Goal: Transaction & Acquisition: Purchase product/service

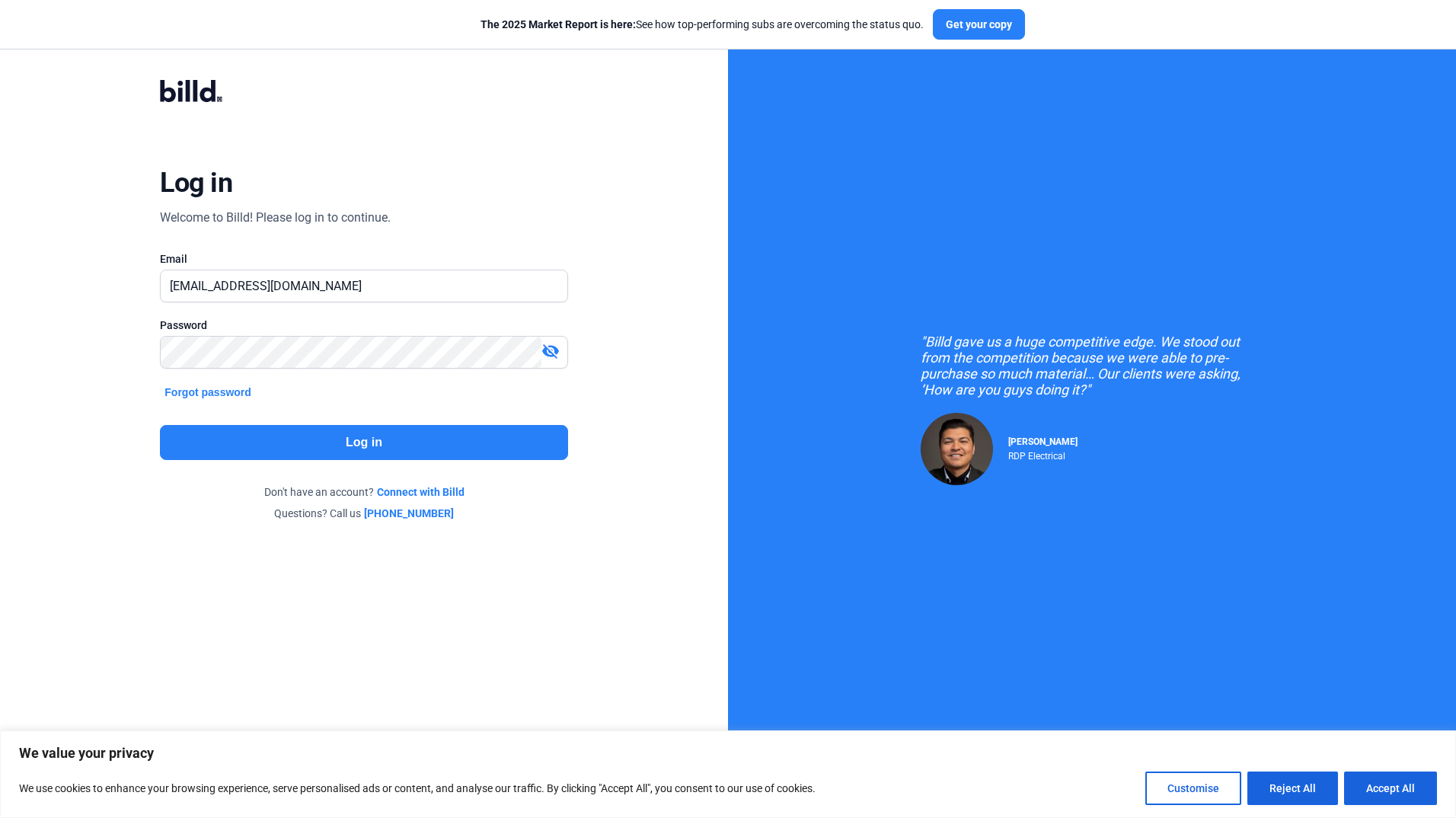
click at [408, 452] on button "Log in" at bounding box center [364, 442] width 408 height 35
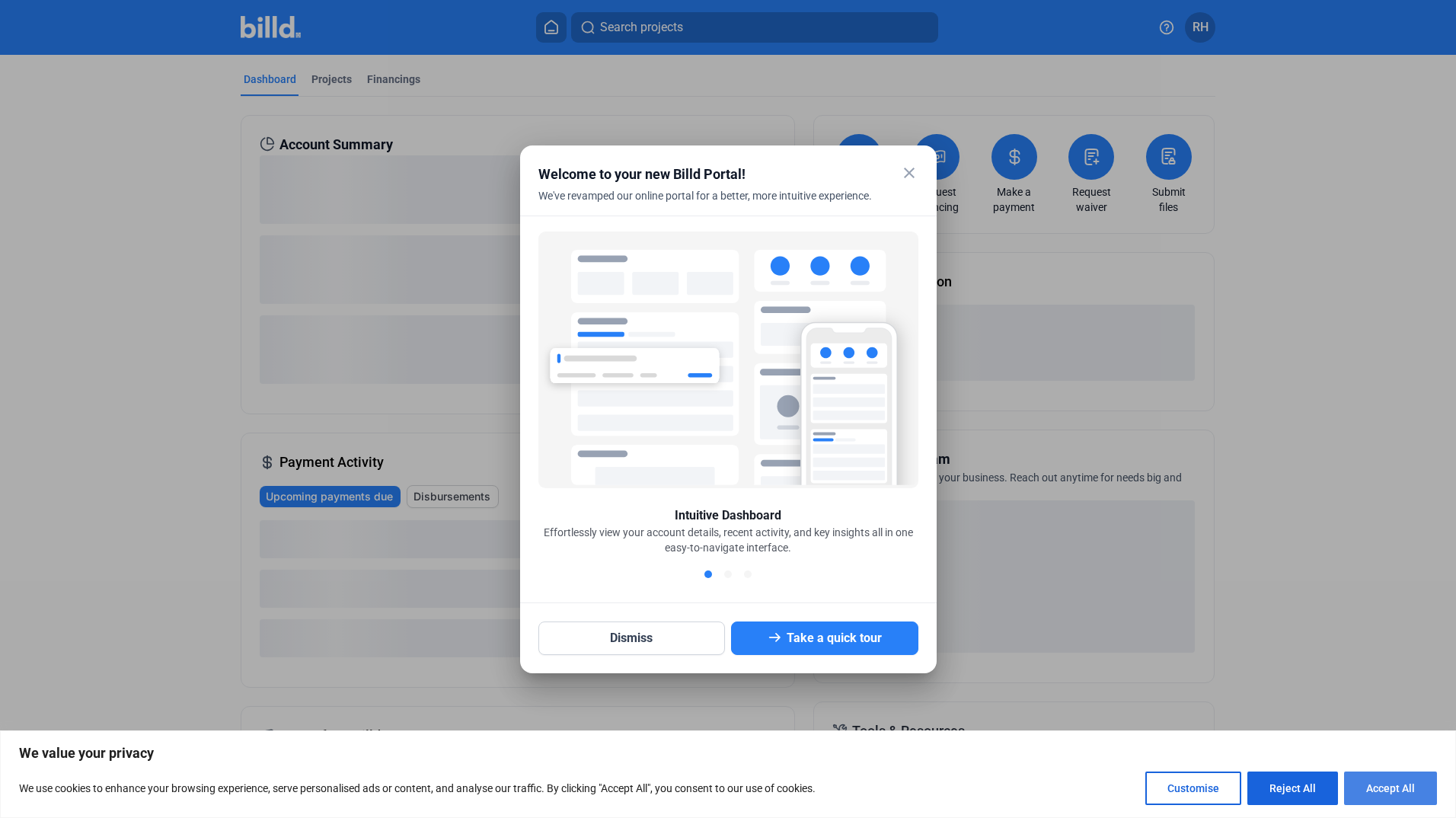
click at [1384, 785] on button "Accept All" at bounding box center [1390, 787] width 93 height 33
checkbox input "true"
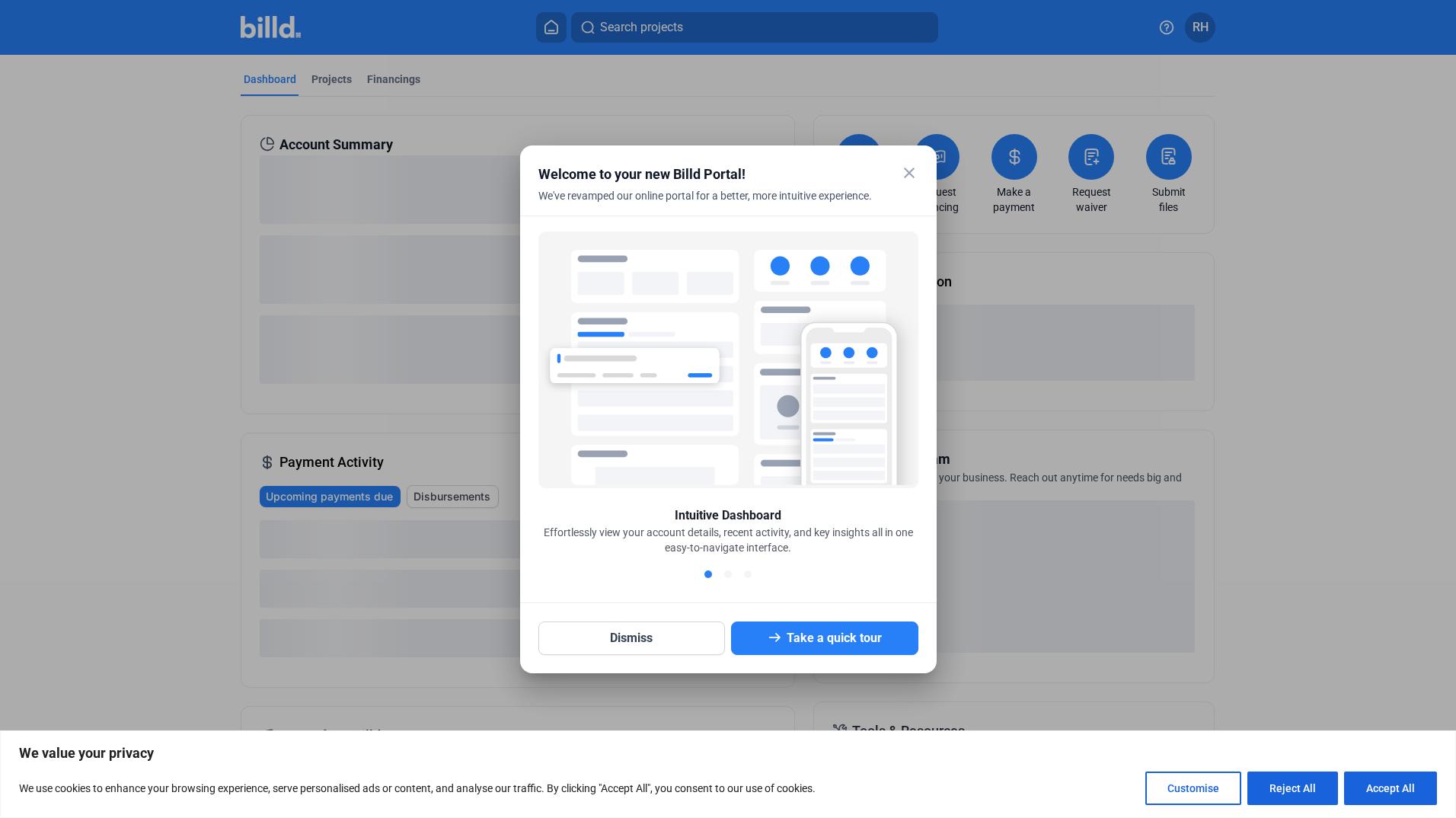
checkbox input "true"
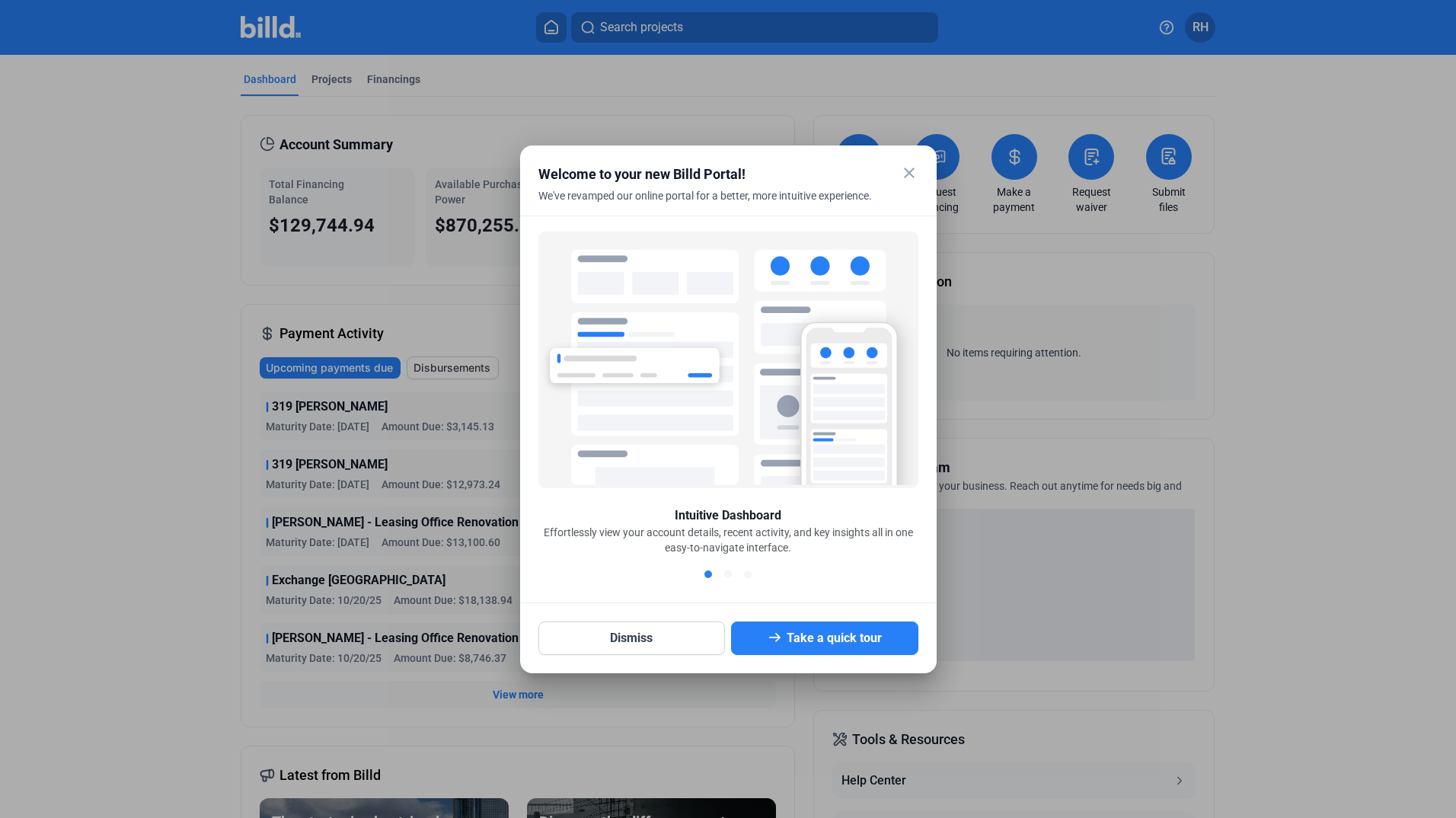
click at [912, 179] on mat-icon "close" at bounding box center [909, 172] width 18 height 18
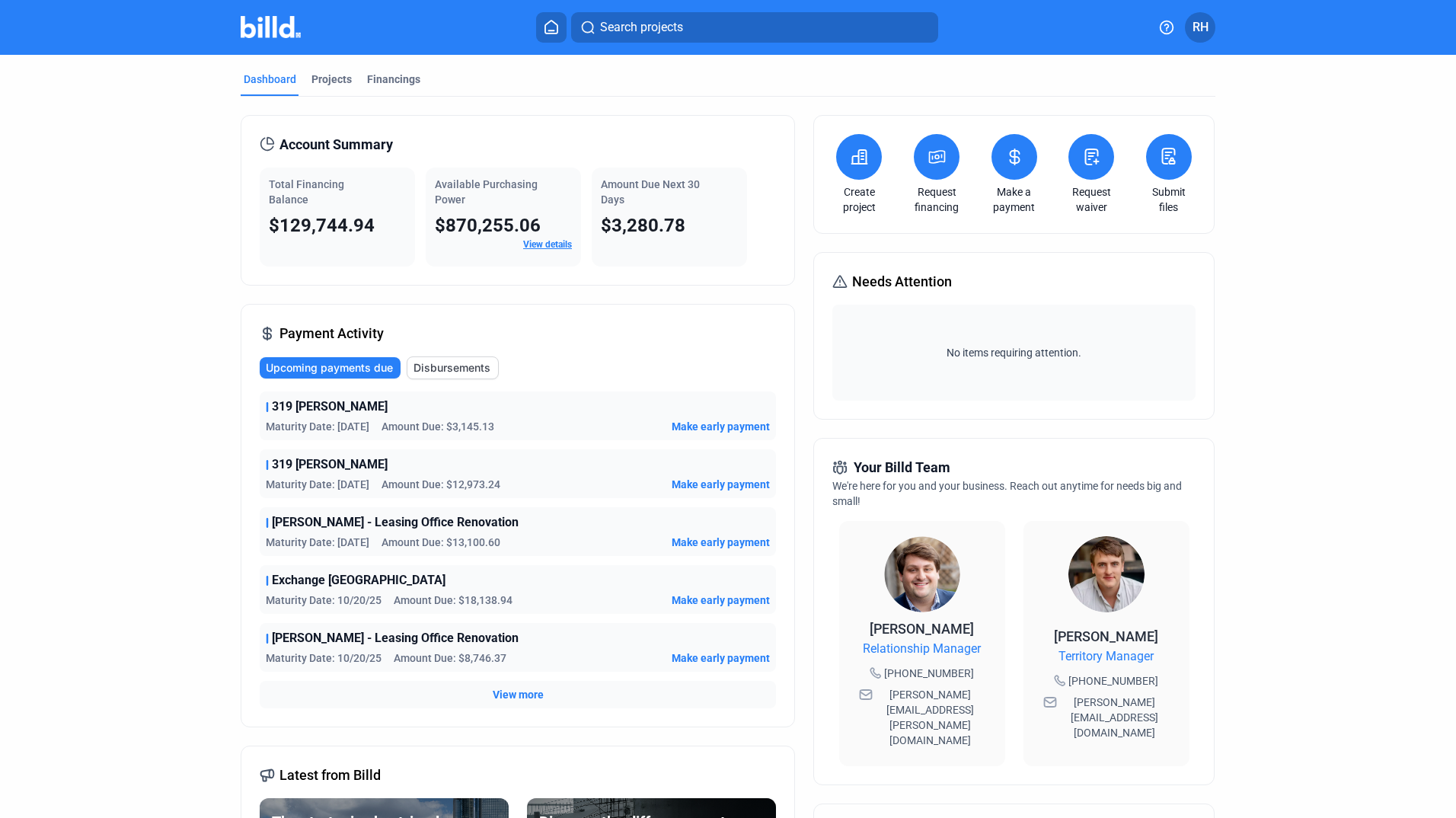
click at [935, 199] on link "Request financing" at bounding box center [936, 199] width 53 height 31
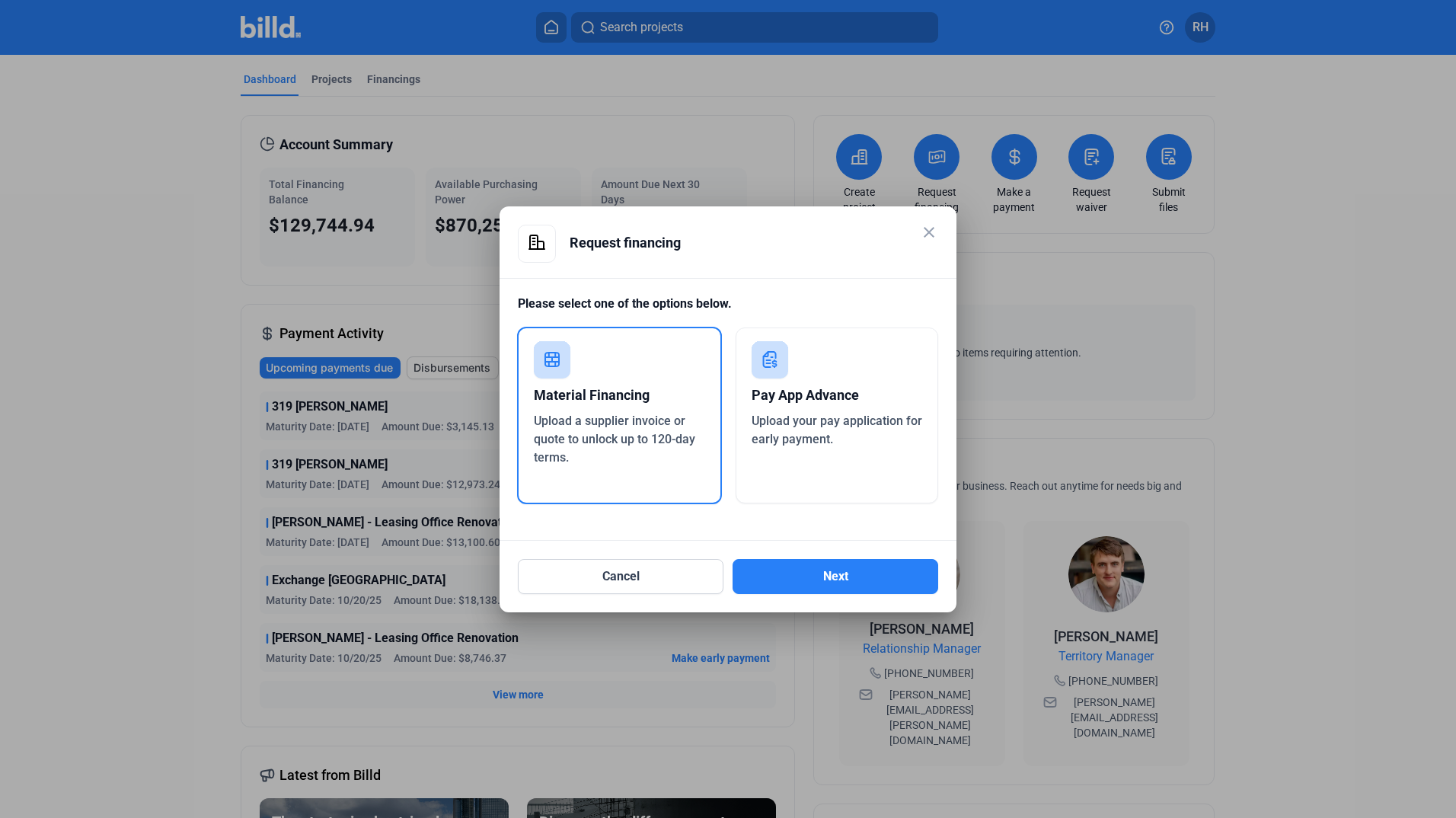
click at [931, 231] on mat-icon "close" at bounding box center [929, 232] width 18 height 18
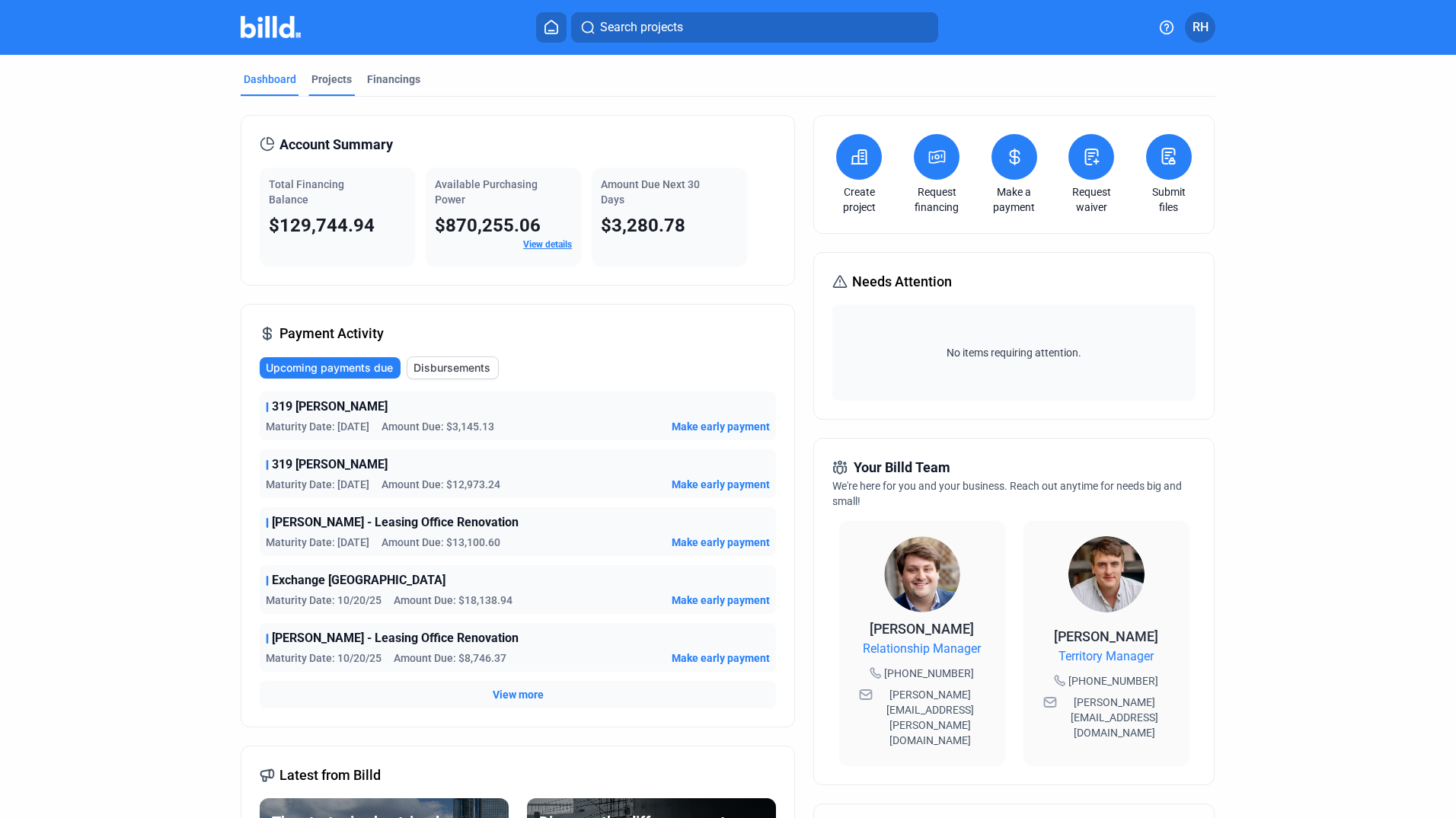
click at [335, 86] on div "Projects" at bounding box center [331, 78] width 41 height 15
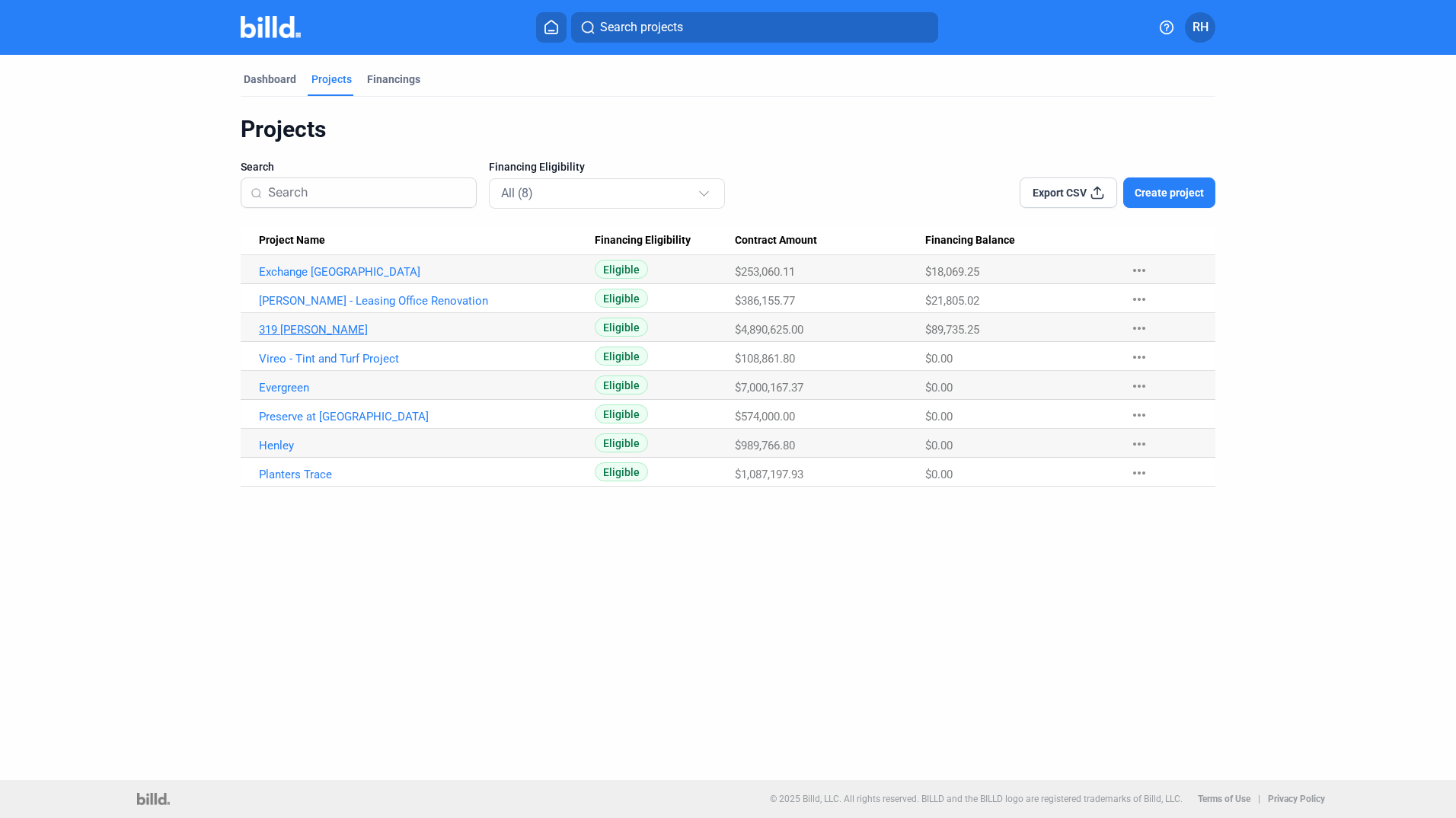
click at [305, 279] on link "319 [PERSON_NAME]" at bounding box center [427, 271] width 336 height 14
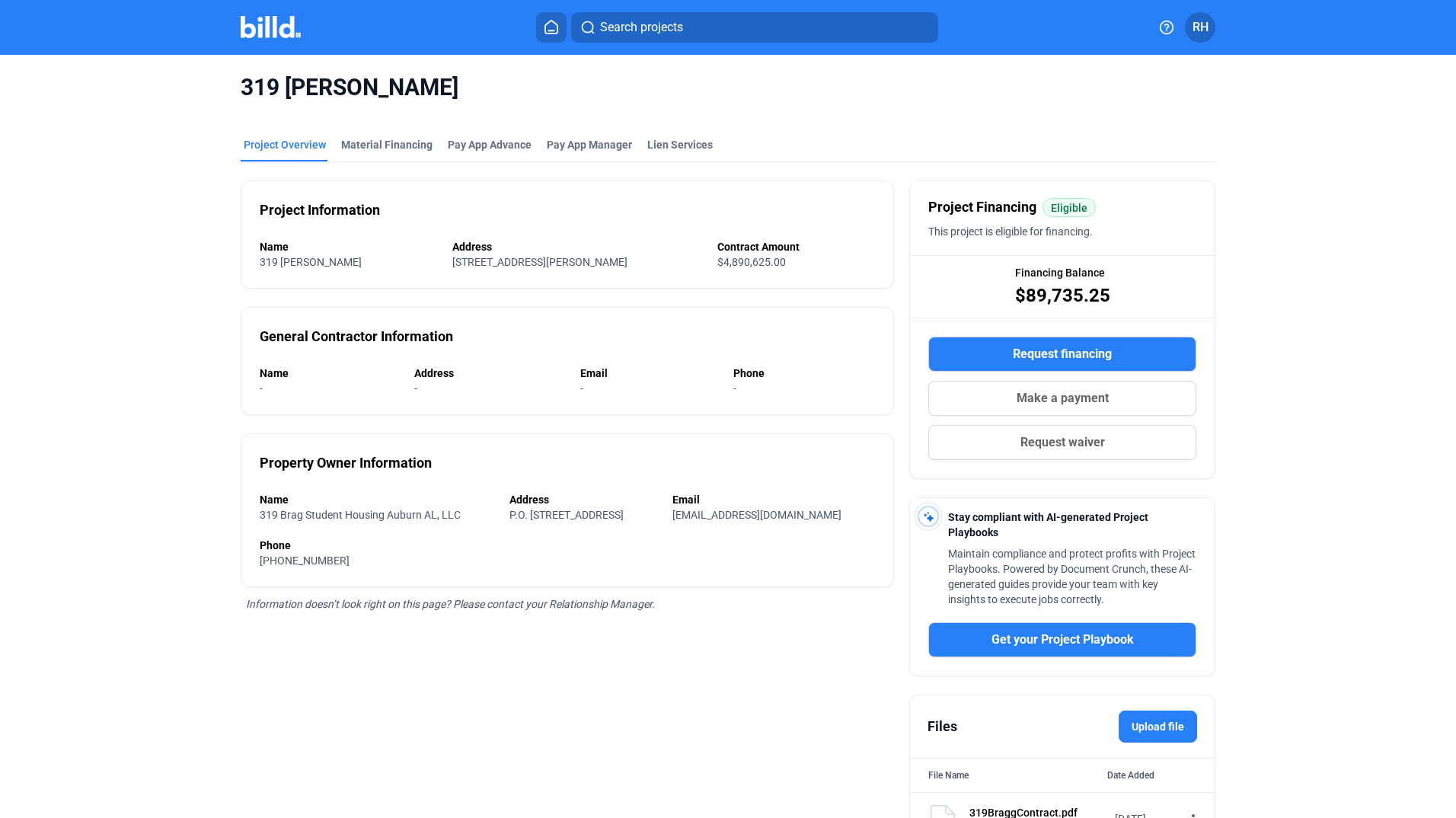
click at [1067, 352] on span "Request financing" at bounding box center [1063, 354] width 99 height 18
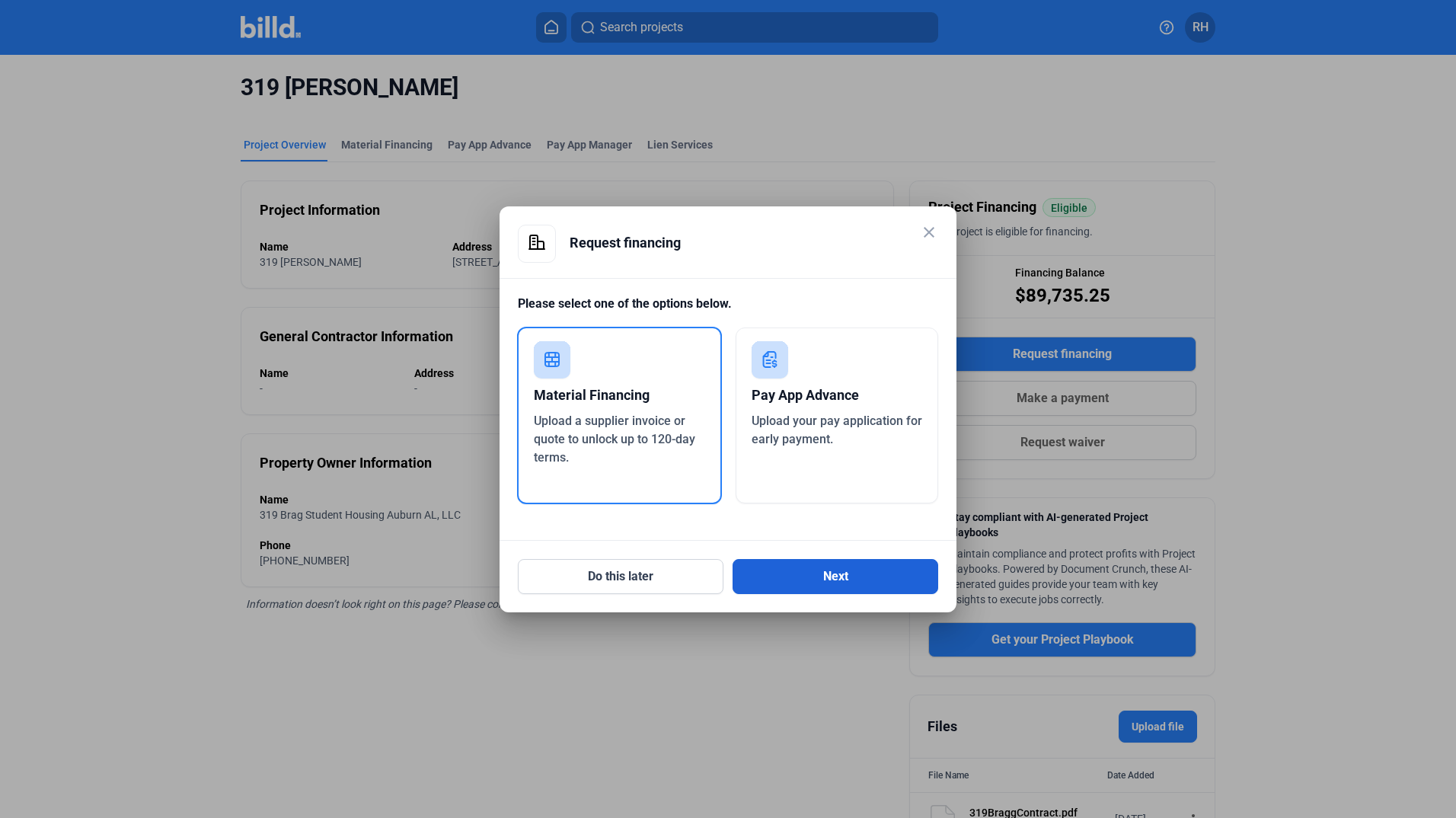
click at [818, 573] on button "Next" at bounding box center [835, 576] width 206 height 35
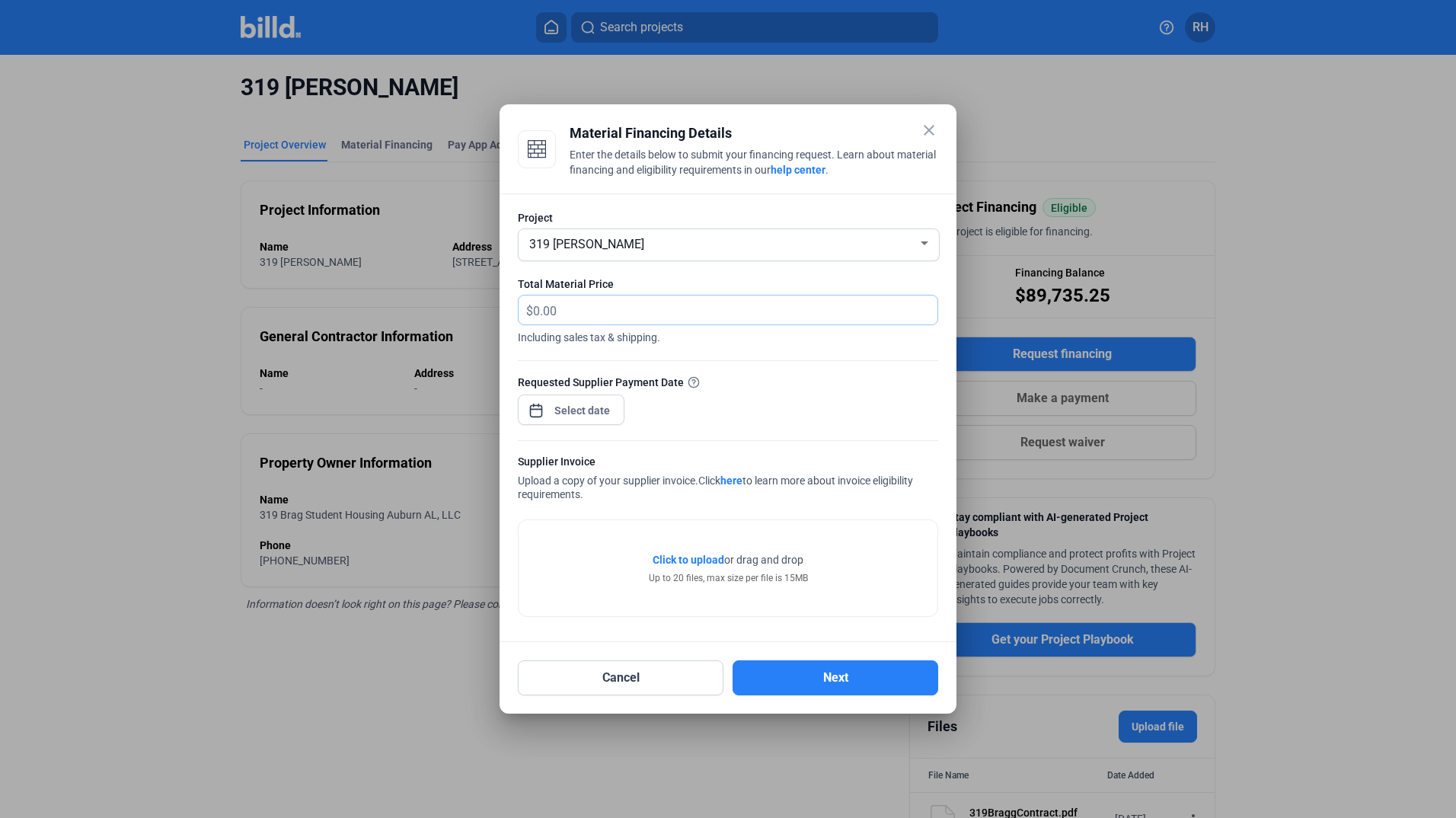
drag, startPoint x: 582, startPoint y: 316, endPoint x: 506, endPoint y: 313, distance: 76.1
click at [506, 313] on div "Project 319 [PERSON_NAME] Total Material Price $ Including sales tax & shipping…" at bounding box center [728, 418] width 456 height 449
type input "8,200.09"
click at [594, 416] on div "close Material Financing Details Enter the details below to submit your financi…" at bounding box center [728, 409] width 1456 height 818
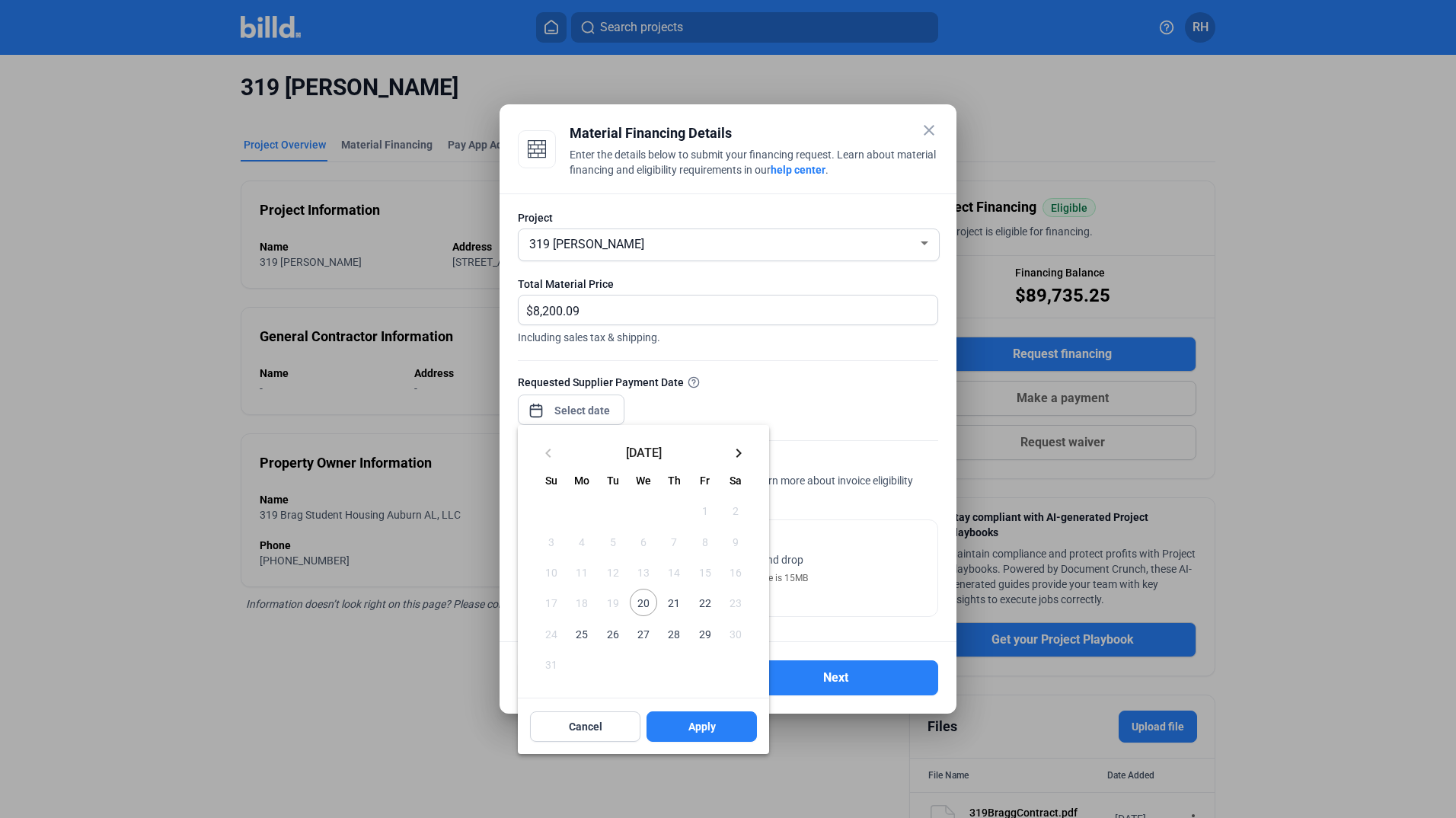
click at [638, 603] on span "20" at bounding box center [643, 602] width 27 height 27
click at [735, 736] on button "Apply" at bounding box center [702, 726] width 110 height 31
type input "[DATE]"
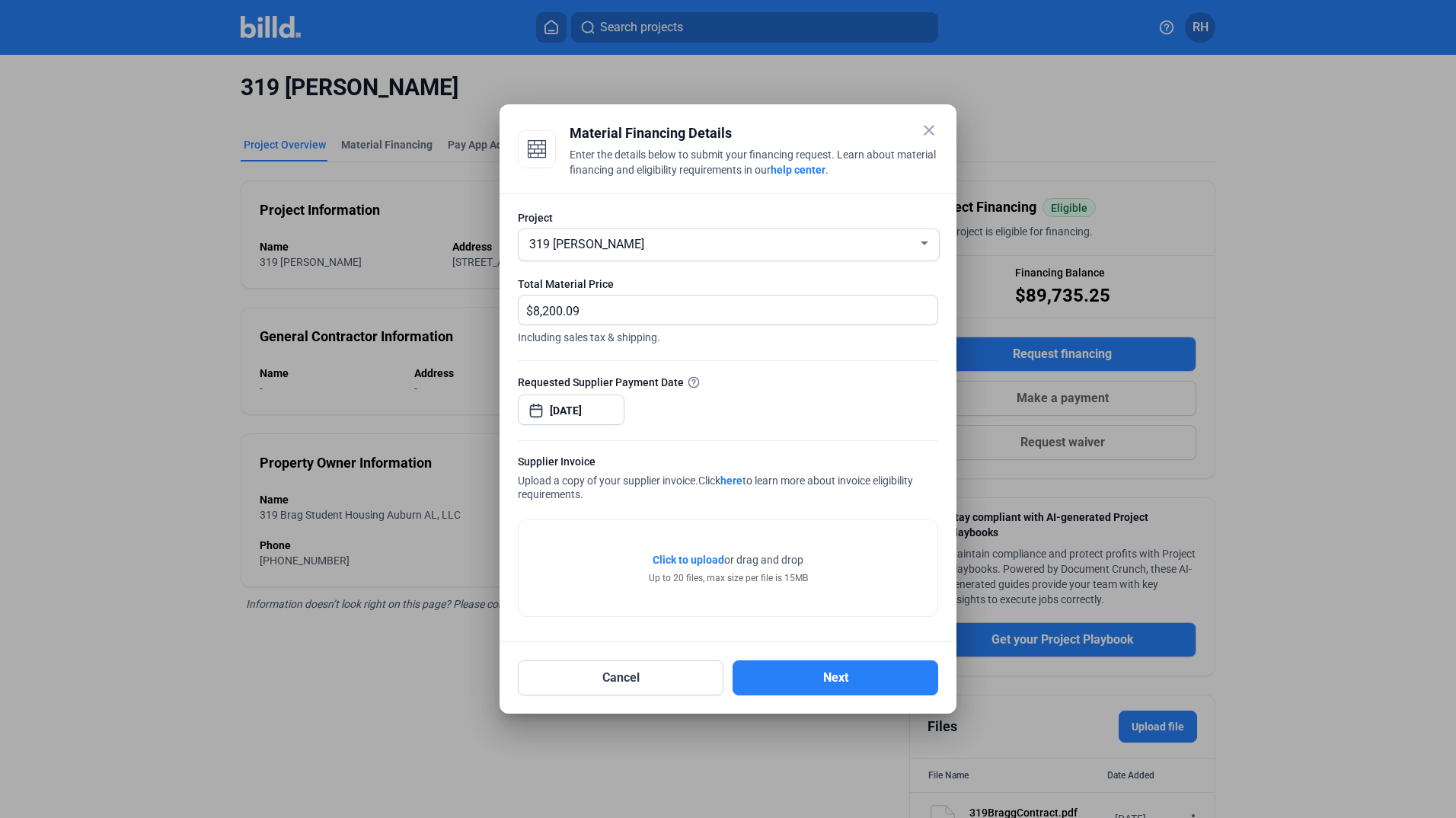
click at [691, 563] on span "Click to upload" at bounding box center [687, 560] width 71 height 13
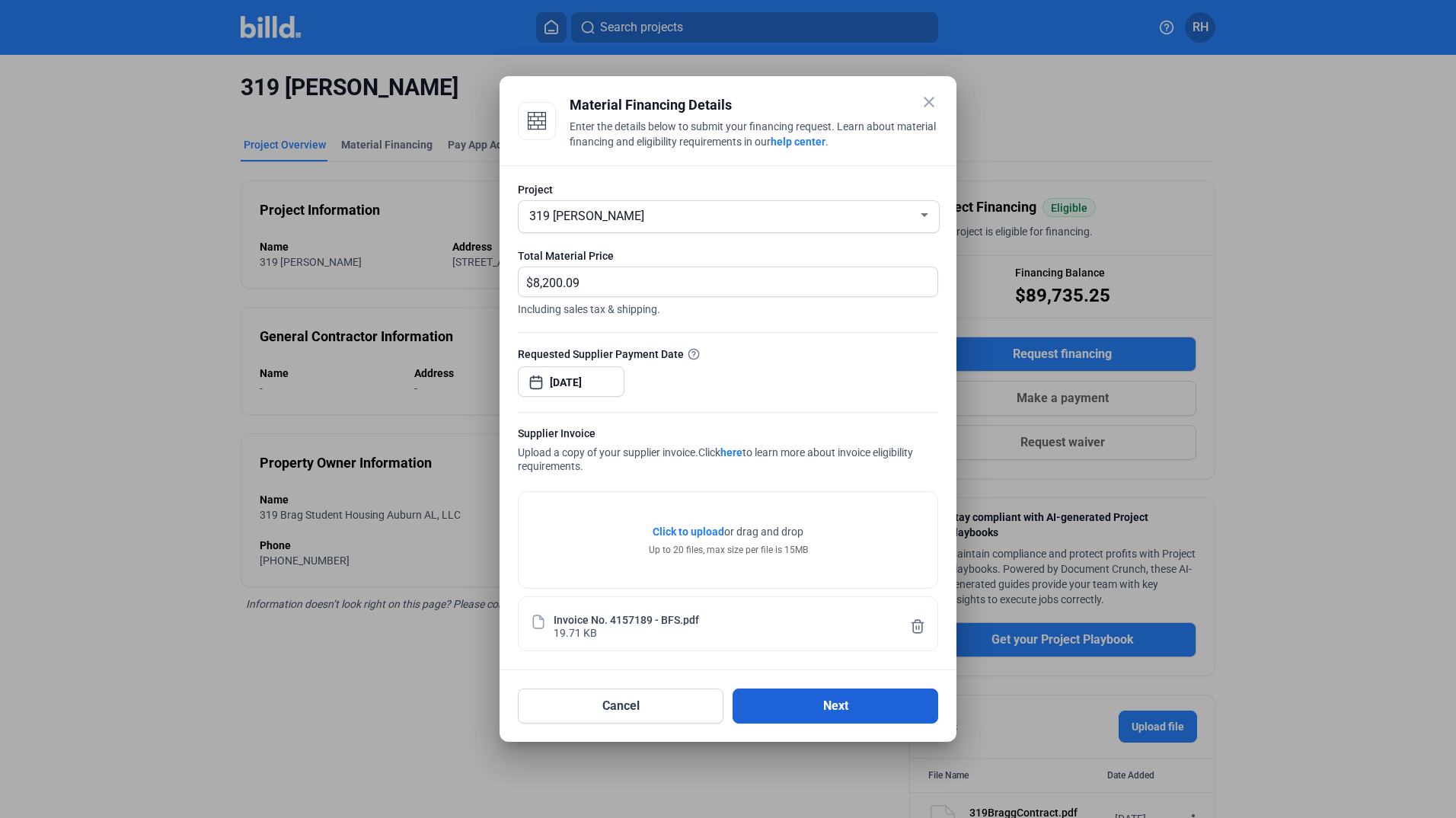
click at [836, 712] on button "Next" at bounding box center [835, 705] width 206 height 35
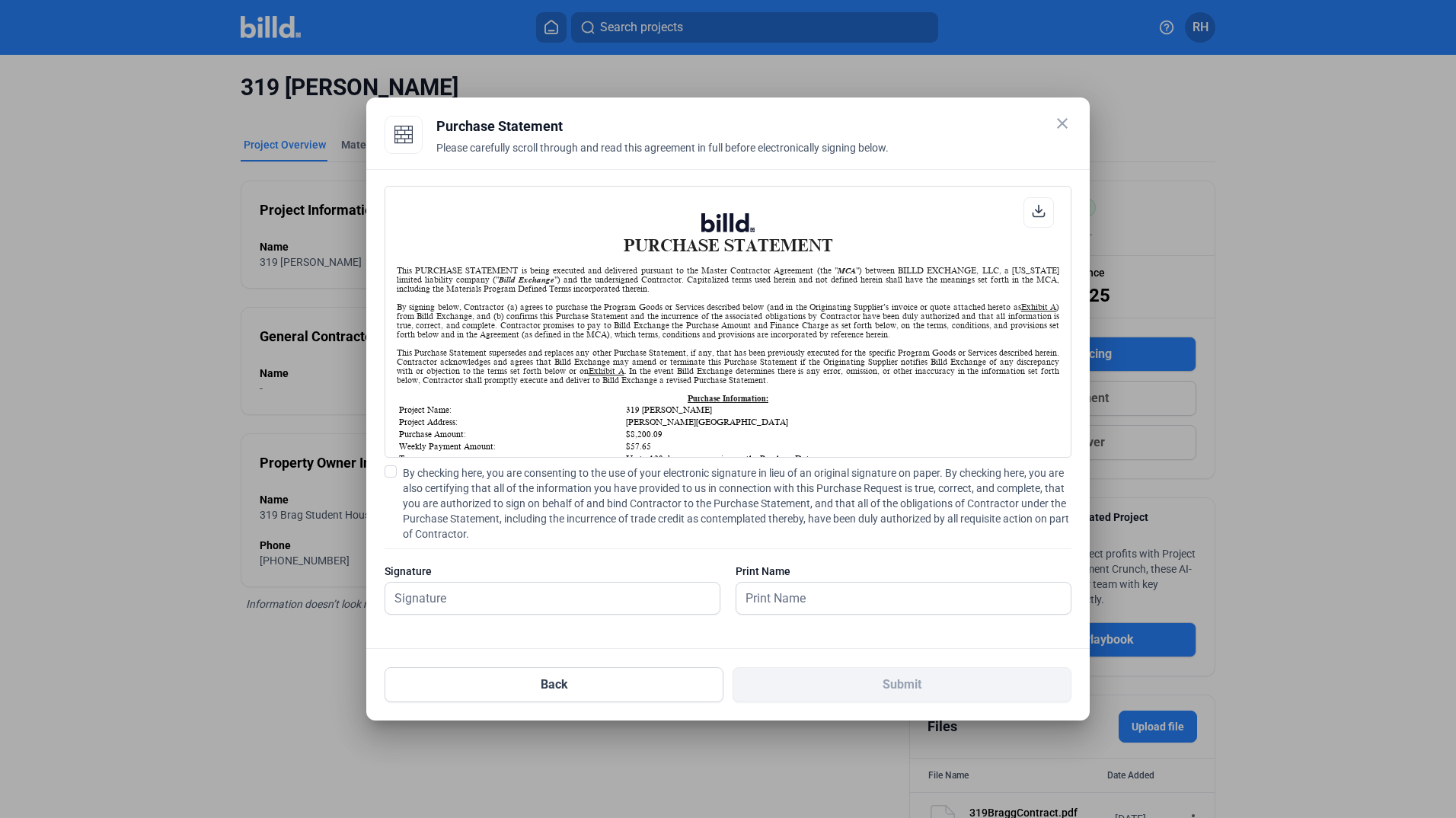
scroll to position [1, 0]
click at [396, 473] on span at bounding box center [391, 472] width 13 height 13
click at [0, 0] on input "By checking here, you are consenting to the use of your electronic signature in…" at bounding box center [0, 0] width 0 height 0
click at [496, 613] on div at bounding box center [552, 598] width 336 height 32
click at [492, 606] on input "text" at bounding box center [544, 598] width 318 height 32
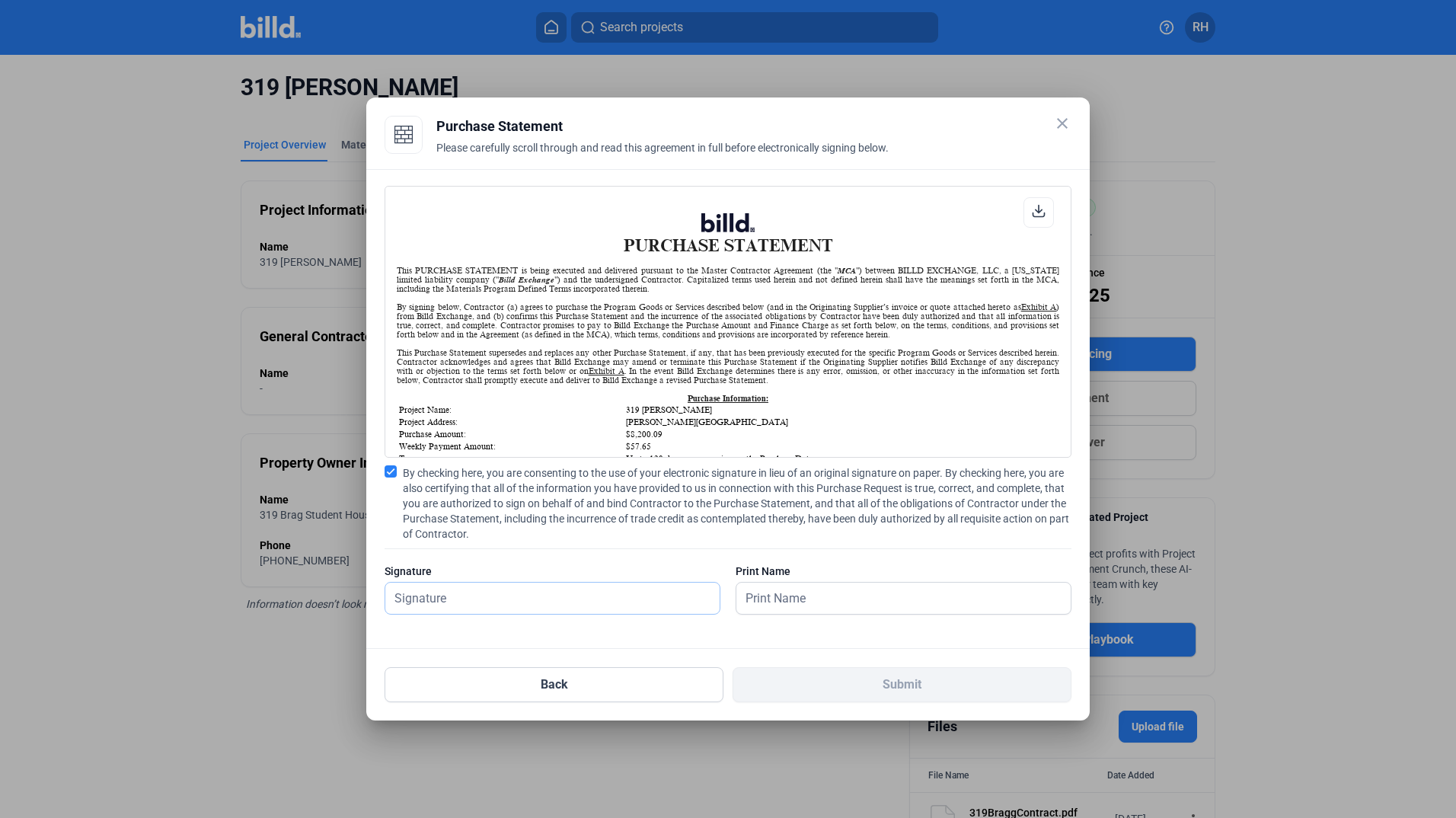
type input "[PERSON_NAME]"
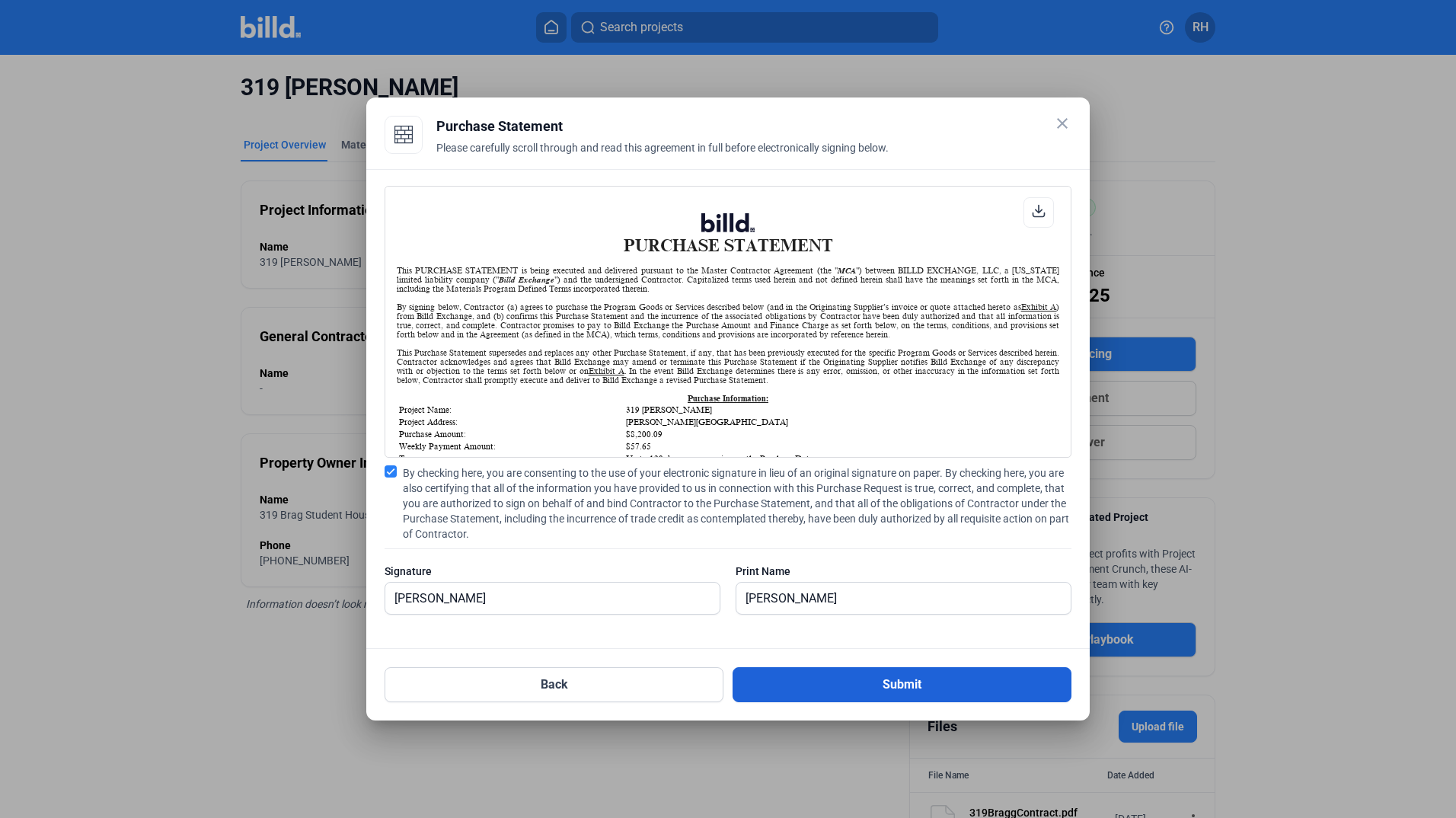
click at [858, 681] on button "Submit" at bounding box center [902, 684] width 339 height 35
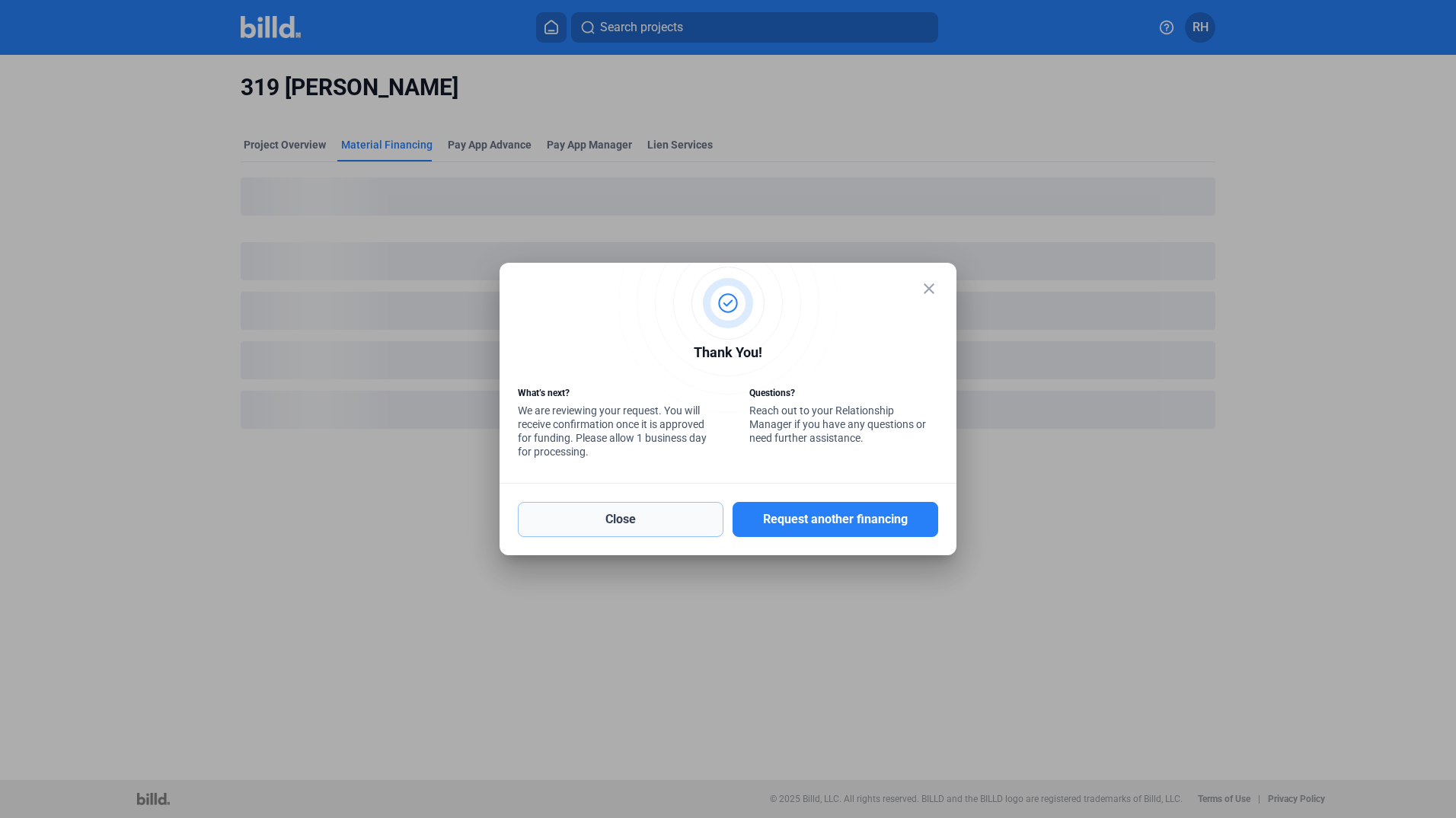
click at [648, 522] on button "Close" at bounding box center [621, 519] width 206 height 35
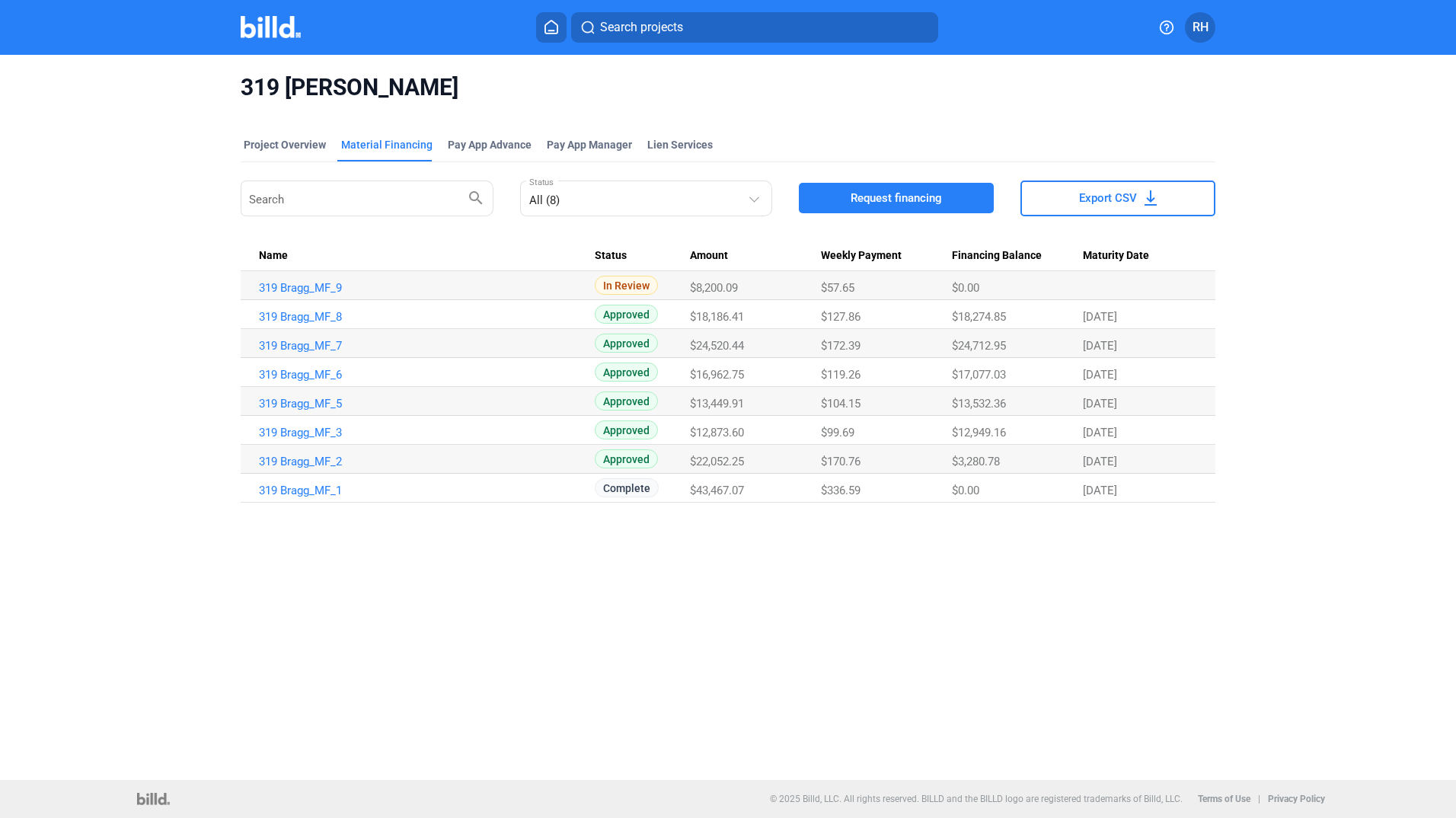
click at [1197, 28] on span "RH" at bounding box center [1201, 27] width 16 height 18
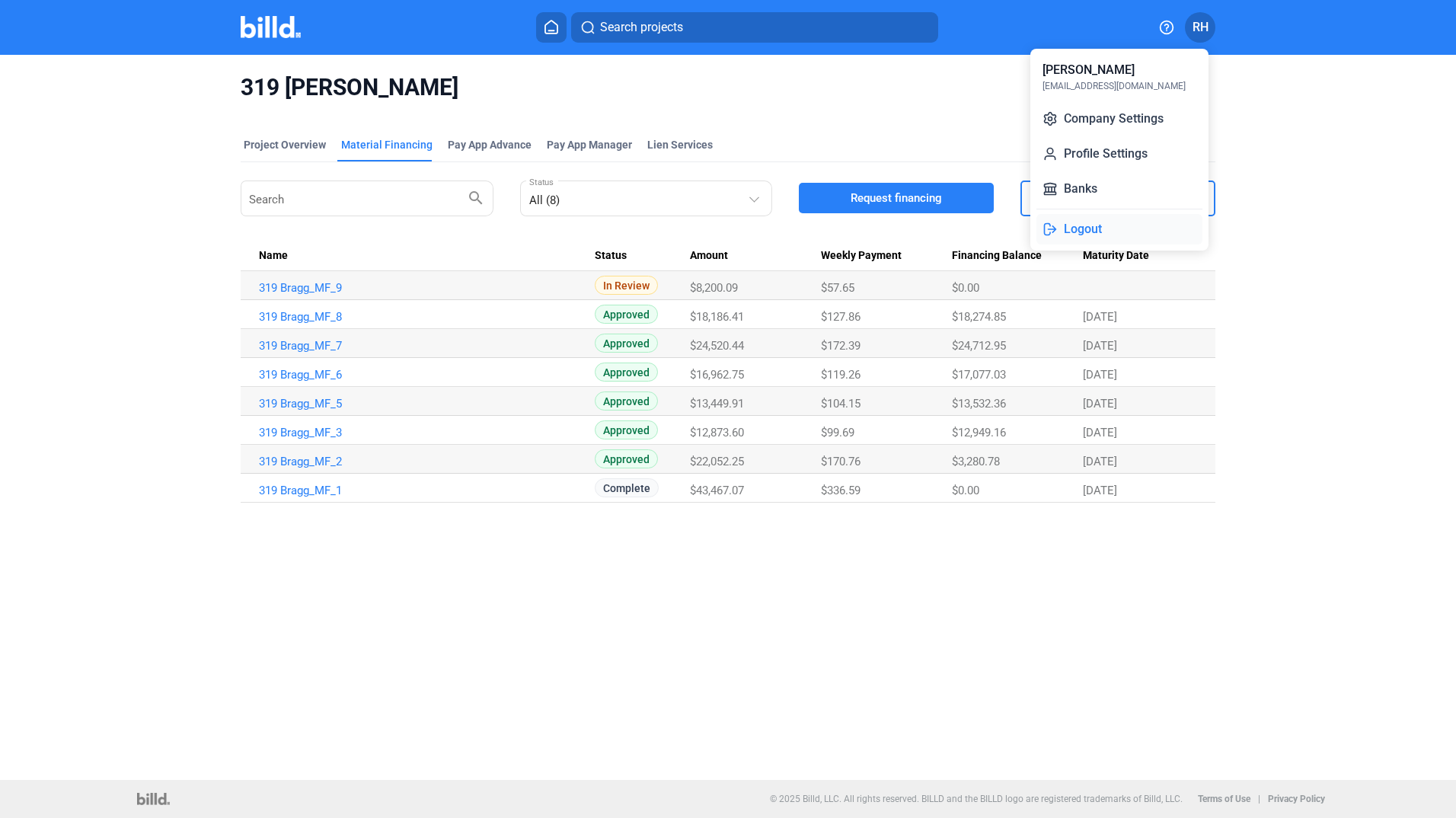
click at [1088, 227] on button "Logout" at bounding box center [1120, 229] width 166 height 31
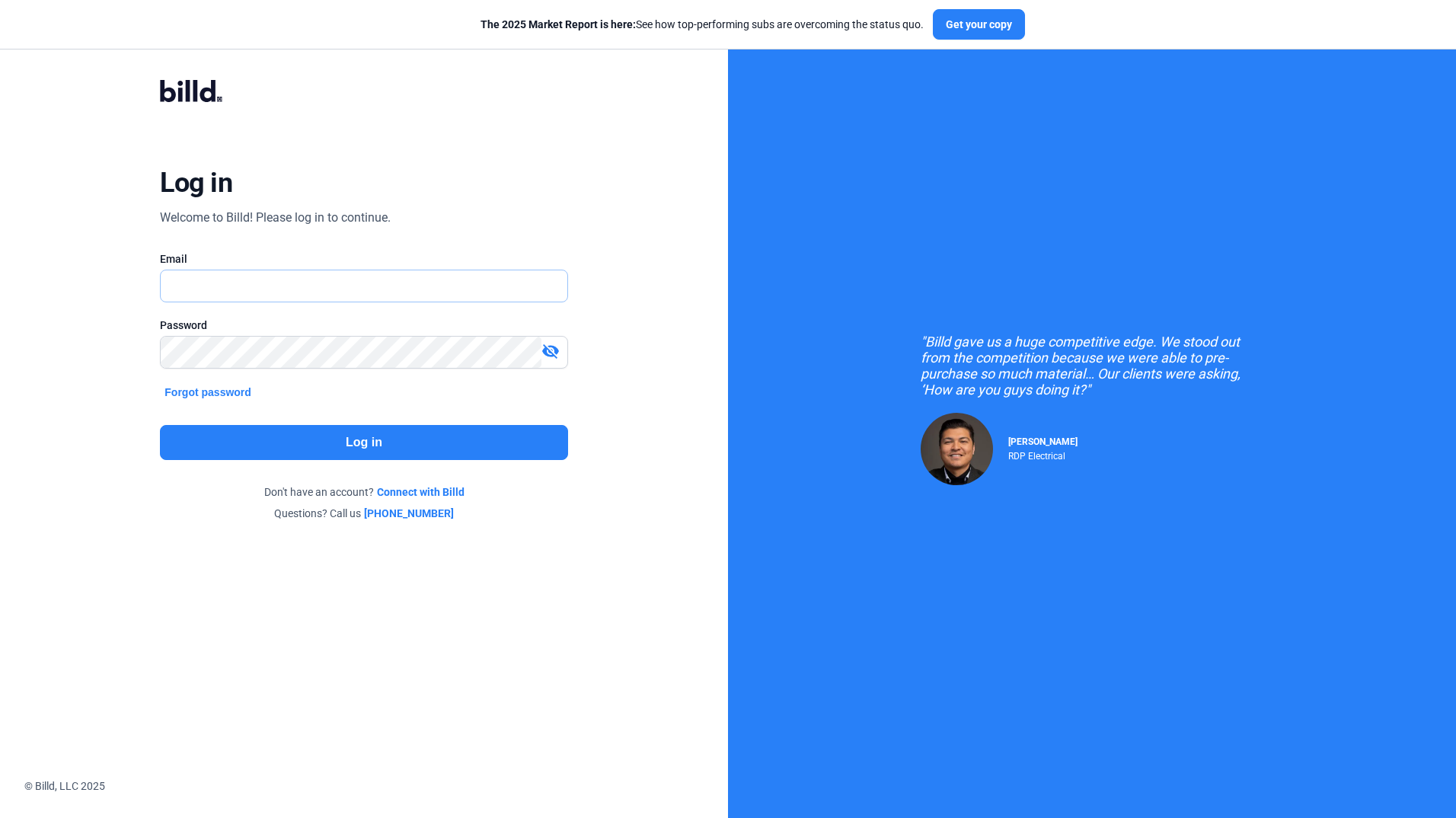
type input "[EMAIL_ADDRESS][DOMAIN_NAME]"
